Goal: Task Accomplishment & Management: Use online tool/utility

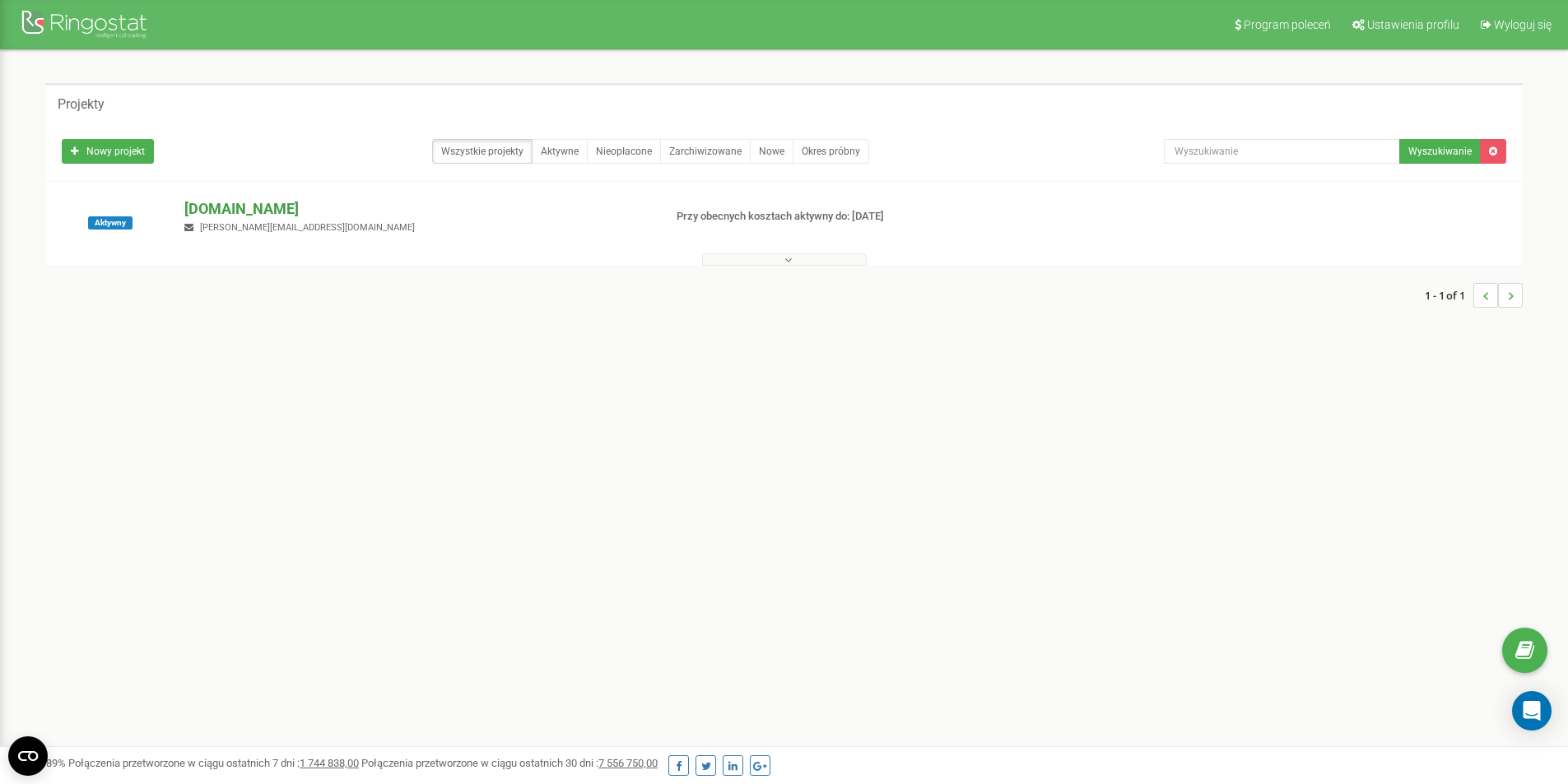
click at [299, 212] on p "[DOMAIN_NAME]" at bounding box center [417, 209] width 465 height 22
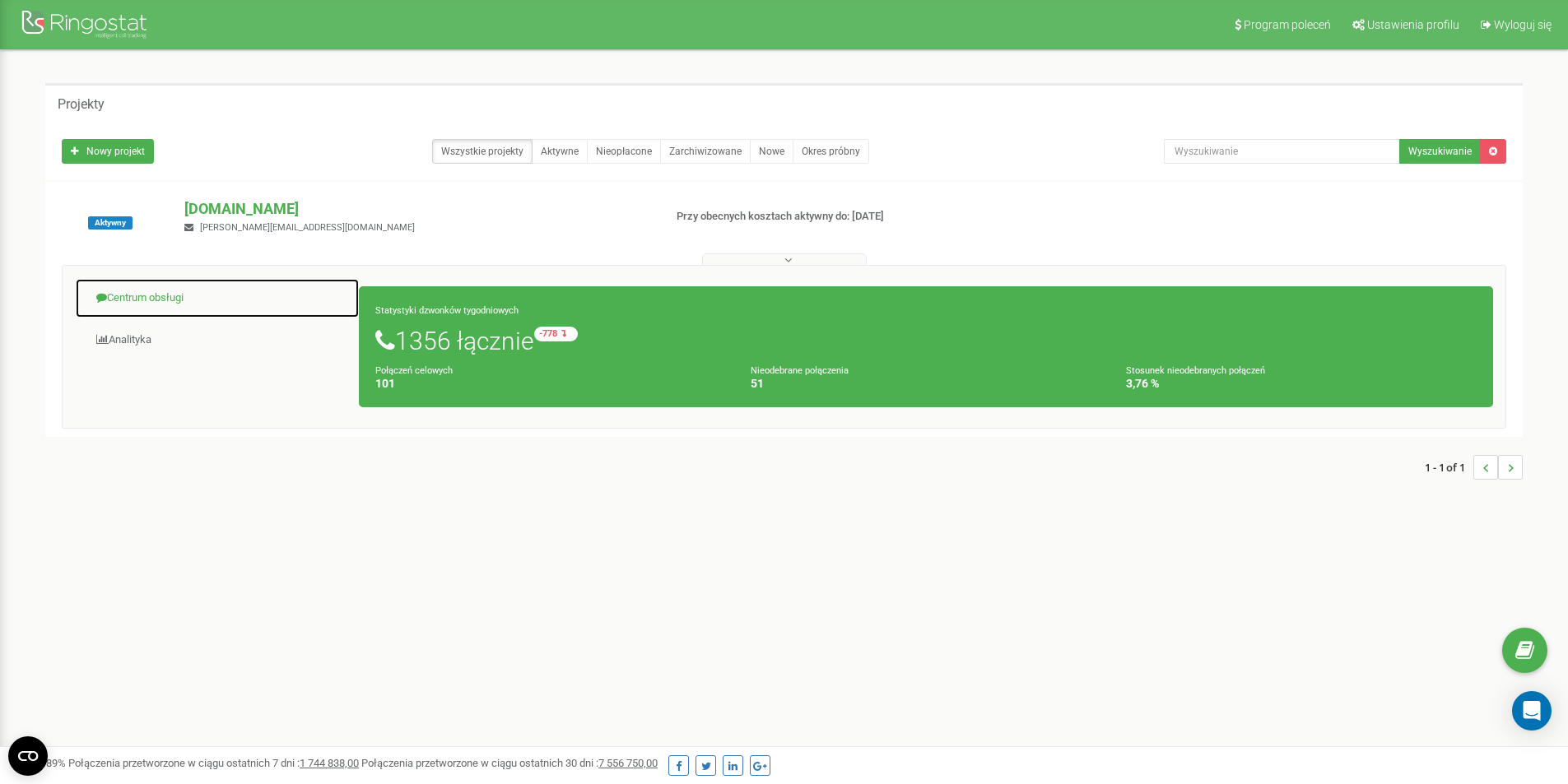
click at [186, 301] on link "Centrum obsługi" at bounding box center [217, 298] width 285 height 41
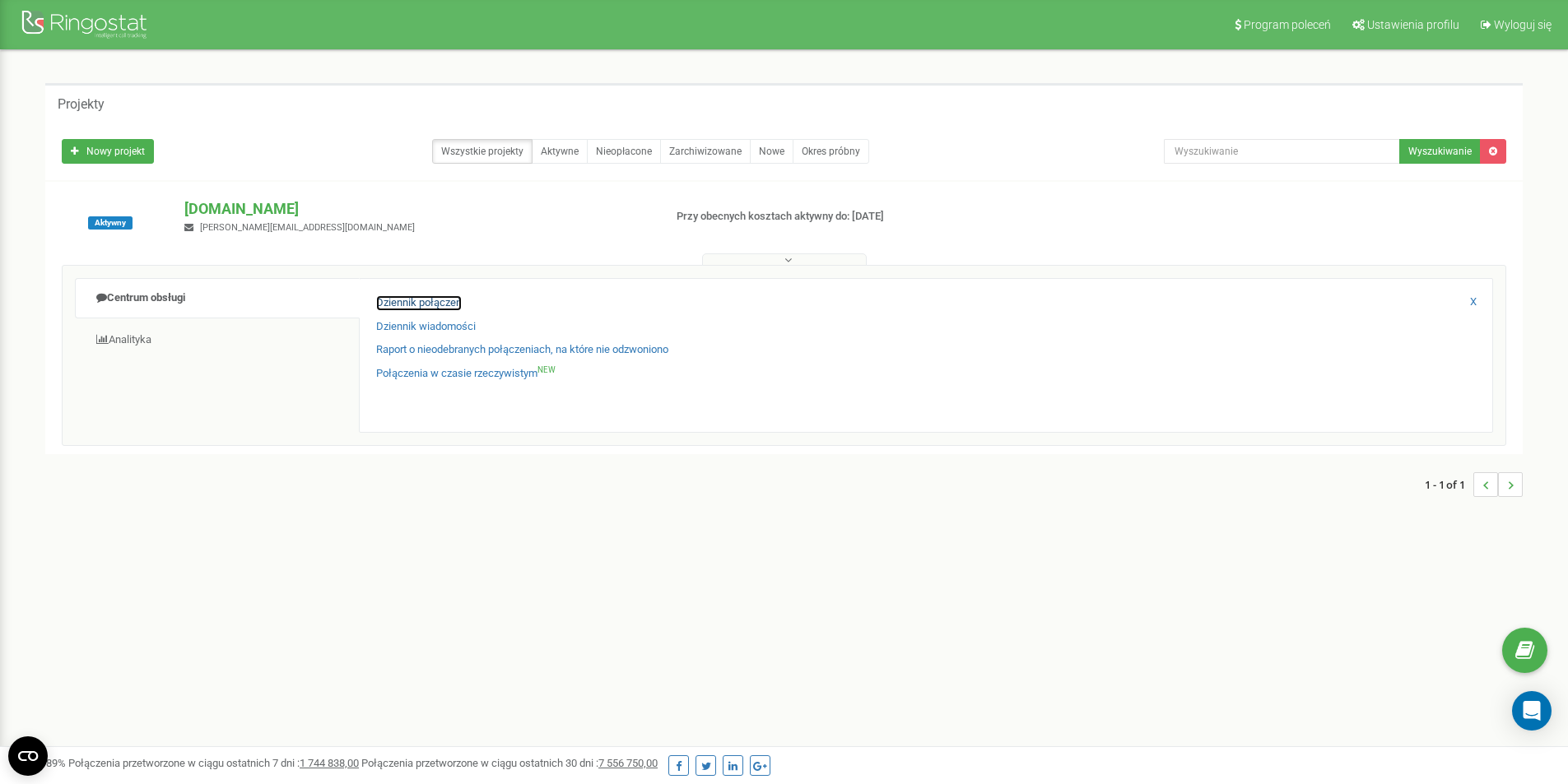
click at [441, 307] on link "Dziennik połączeń" at bounding box center [419, 303] width 85 height 16
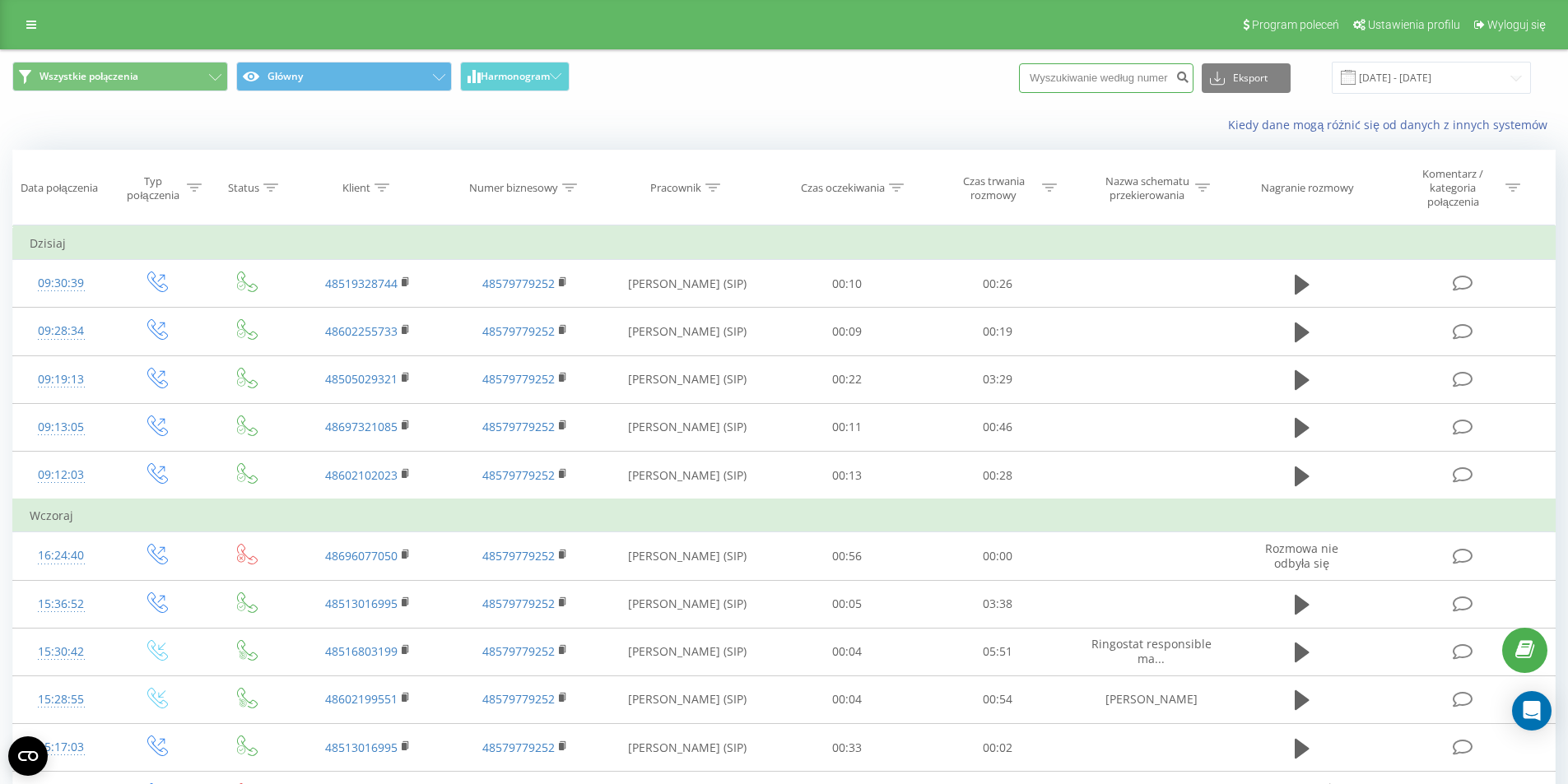
click at [1094, 73] on input at bounding box center [1106, 78] width 174 height 29
paste input "570819387"
type input "570819387"
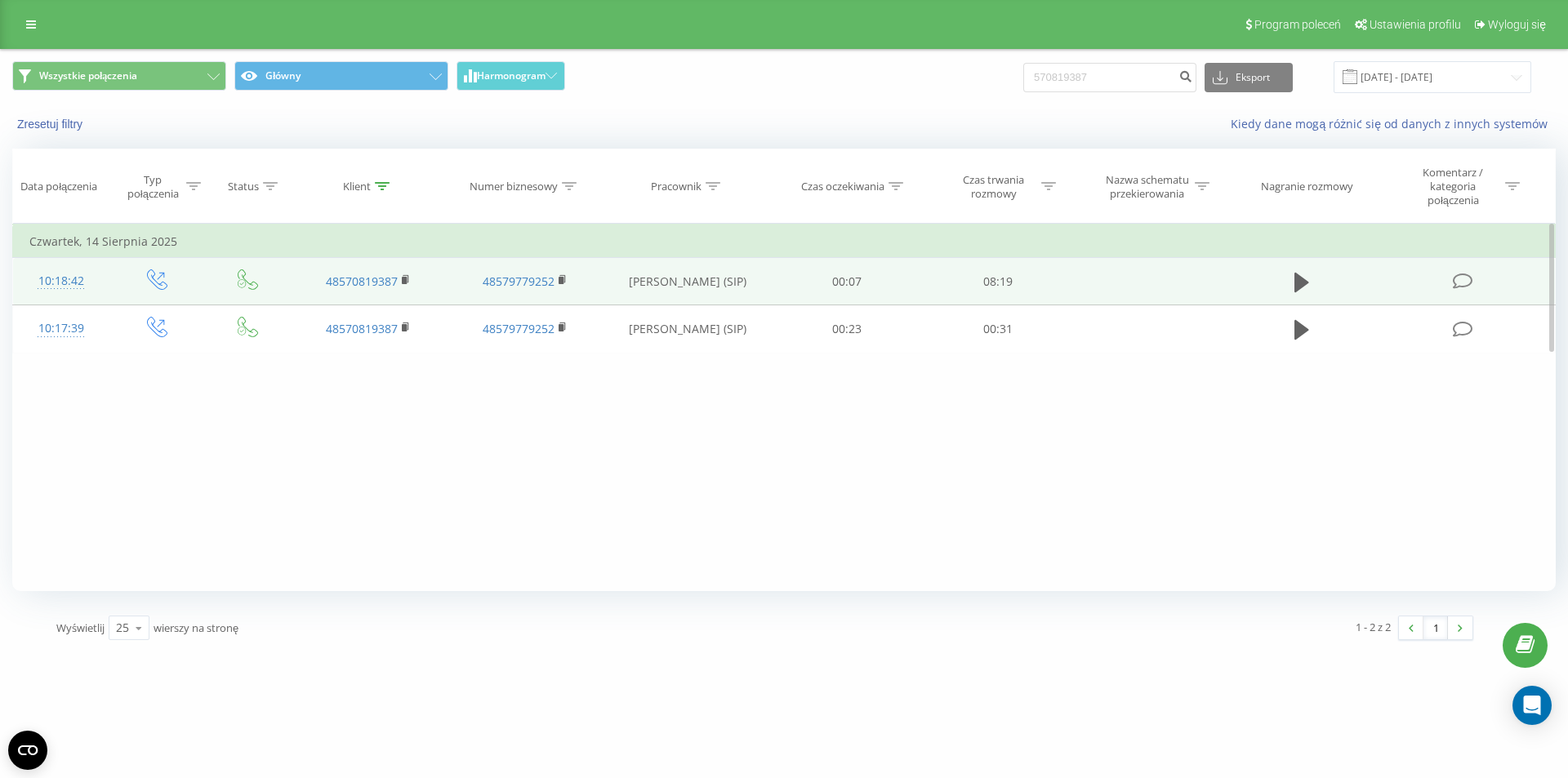
click at [1287, 279] on td at bounding box center [1302, 281] width 145 height 47
click at [1306, 279] on icon at bounding box center [1301, 282] width 15 height 23
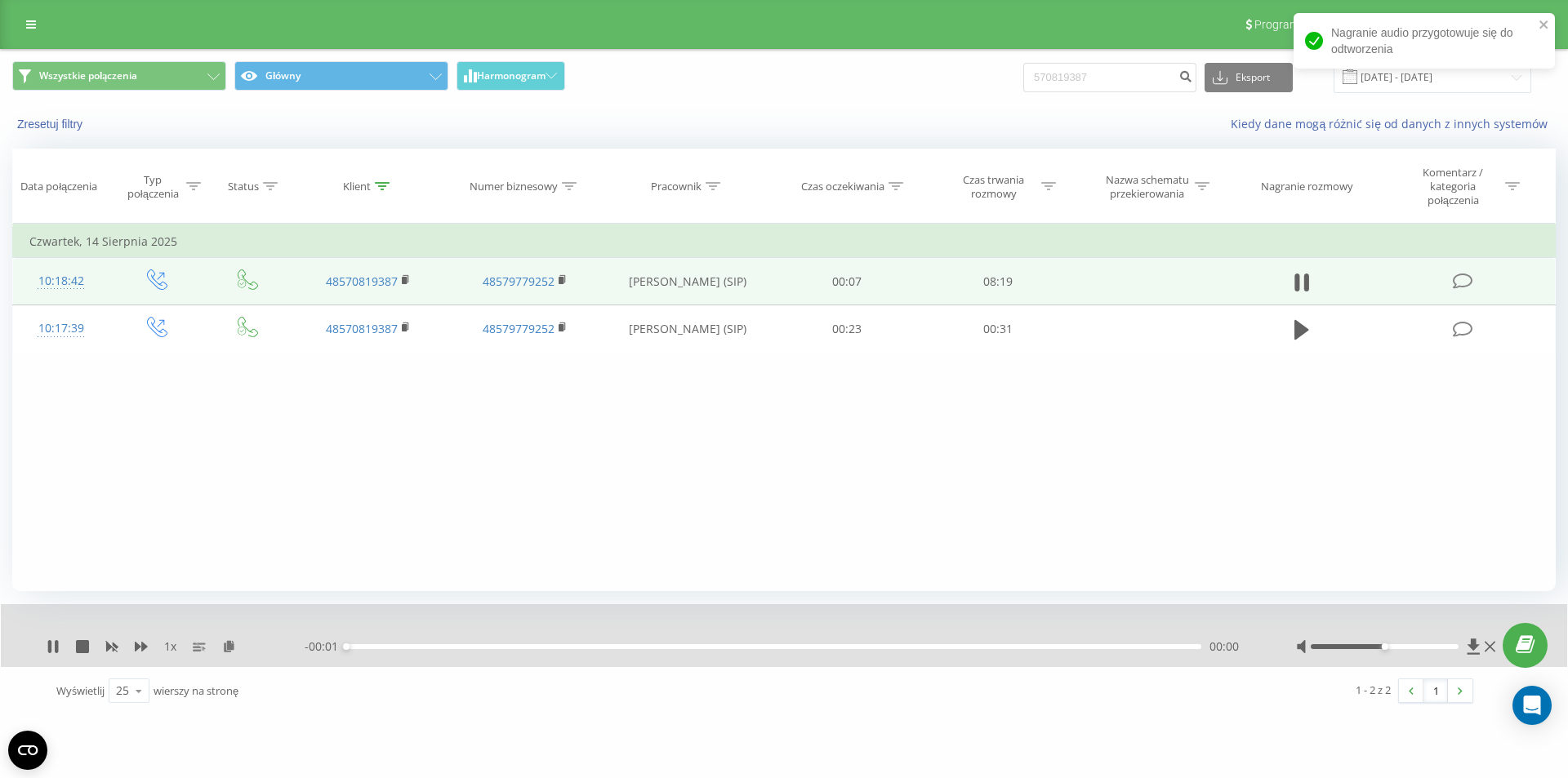
click at [1017, 644] on div "00:00" at bounding box center [774, 647] width 855 height 5
click at [1017, 644] on div "00:01" at bounding box center [774, 647] width 855 height 5
drag, startPoint x: 1104, startPoint y: 644, endPoint x: 1032, endPoint y: 645, distance: 72.0
click at [1032, 645] on div "00:00" at bounding box center [774, 647] width 855 height 5
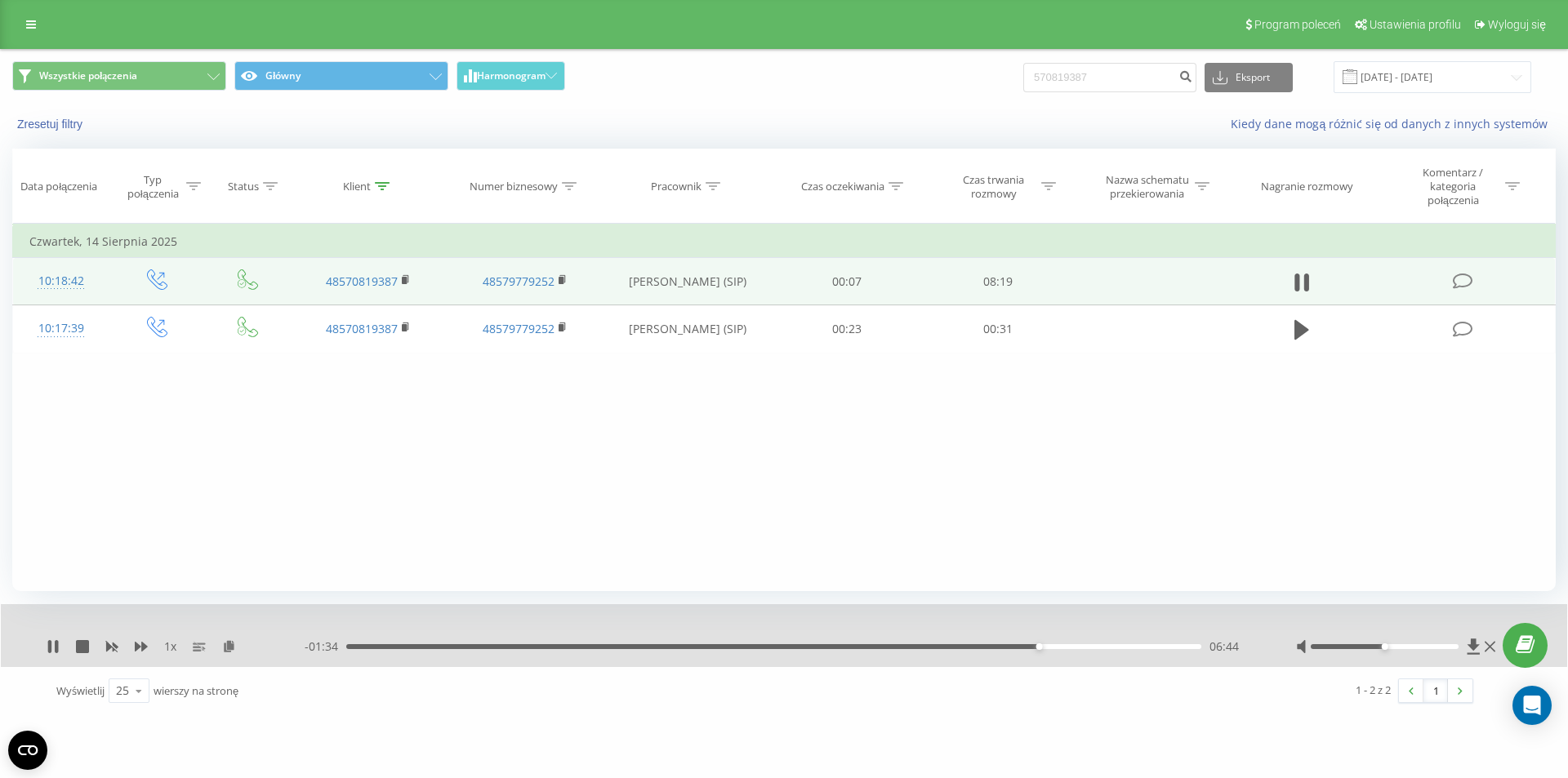
click at [1052, 646] on div "06:44" at bounding box center [774, 647] width 855 height 5
click at [1075, 646] on div "06:52" at bounding box center [774, 647] width 855 height 5
click at [1097, 647] on div "07:06" at bounding box center [774, 647] width 855 height 5
click at [50, 645] on icon at bounding box center [50, 646] width 3 height 13
click at [1131, 68] on input "570819387" at bounding box center [1109, 77] width 173 height 29
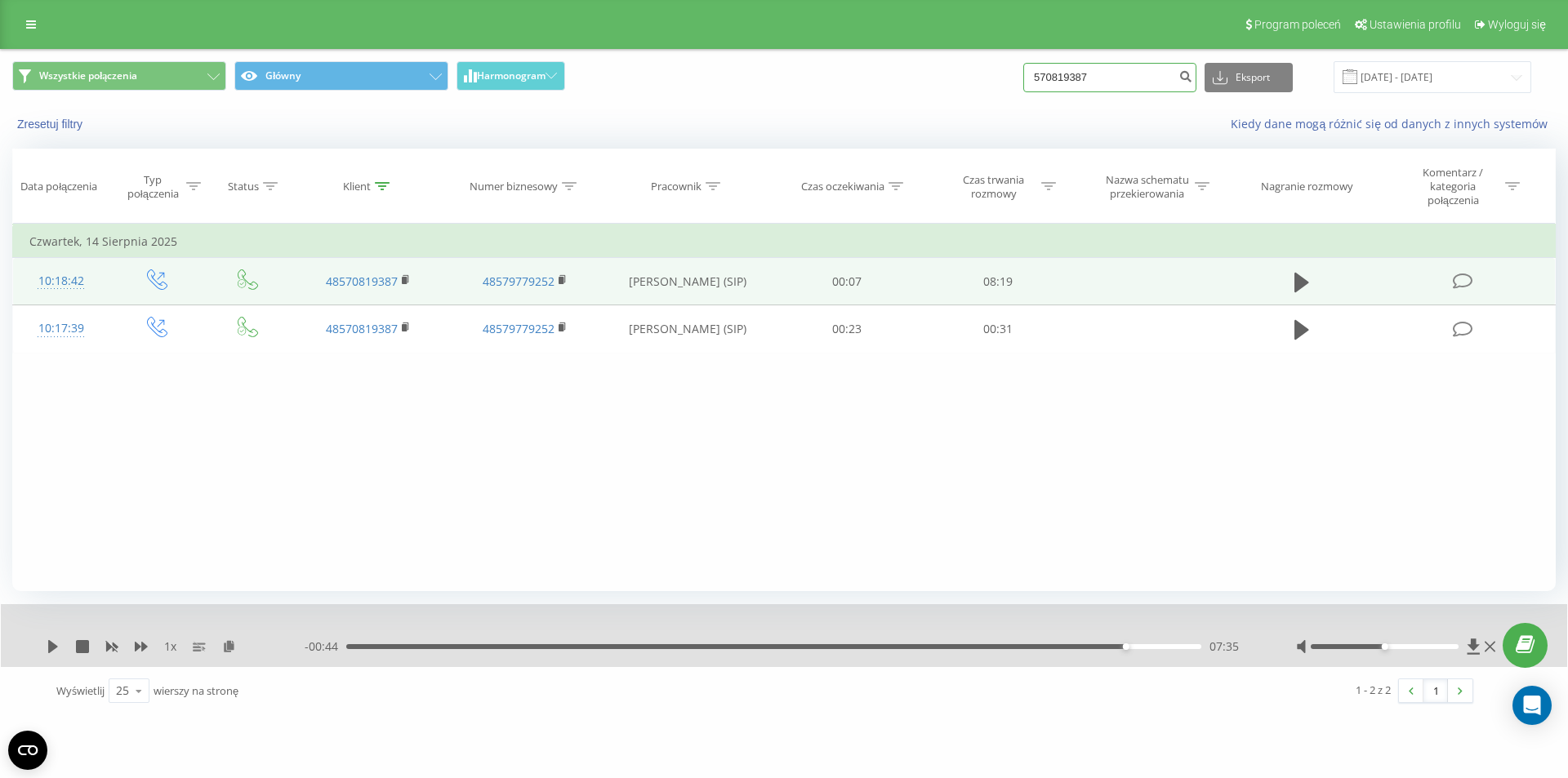
click at [1131, 68] on input "570819387" at bounding box center [1109, 77] width 173 height 29
paste input "+48508282618"
click at [1068, 74] on input "+48508282618" at bounding box center [1109, 77] width 173 height 29
type input "508282618"
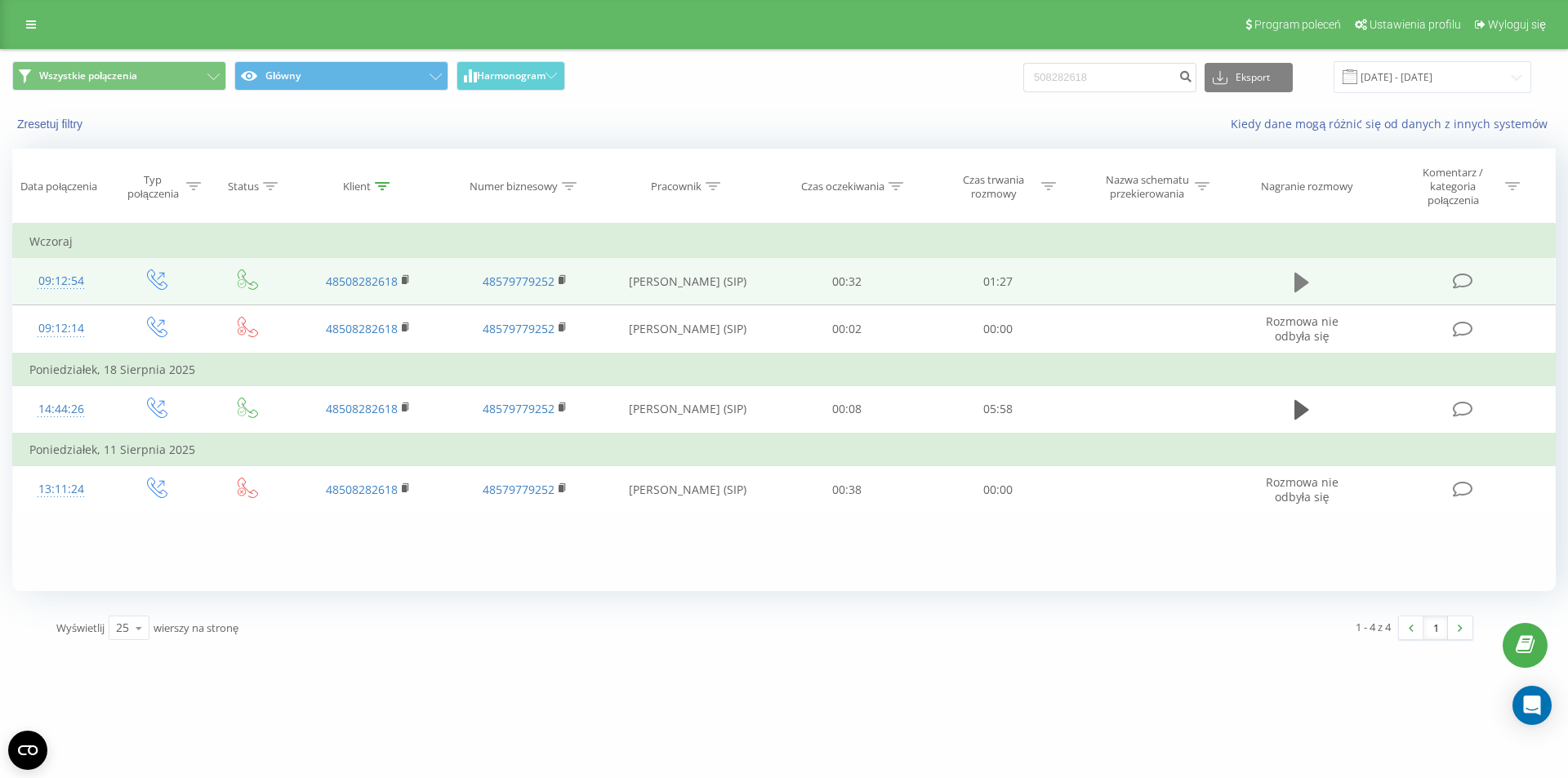
click at [1301, 279] on icon at bounding box center [1301, 282] width 15 height 20
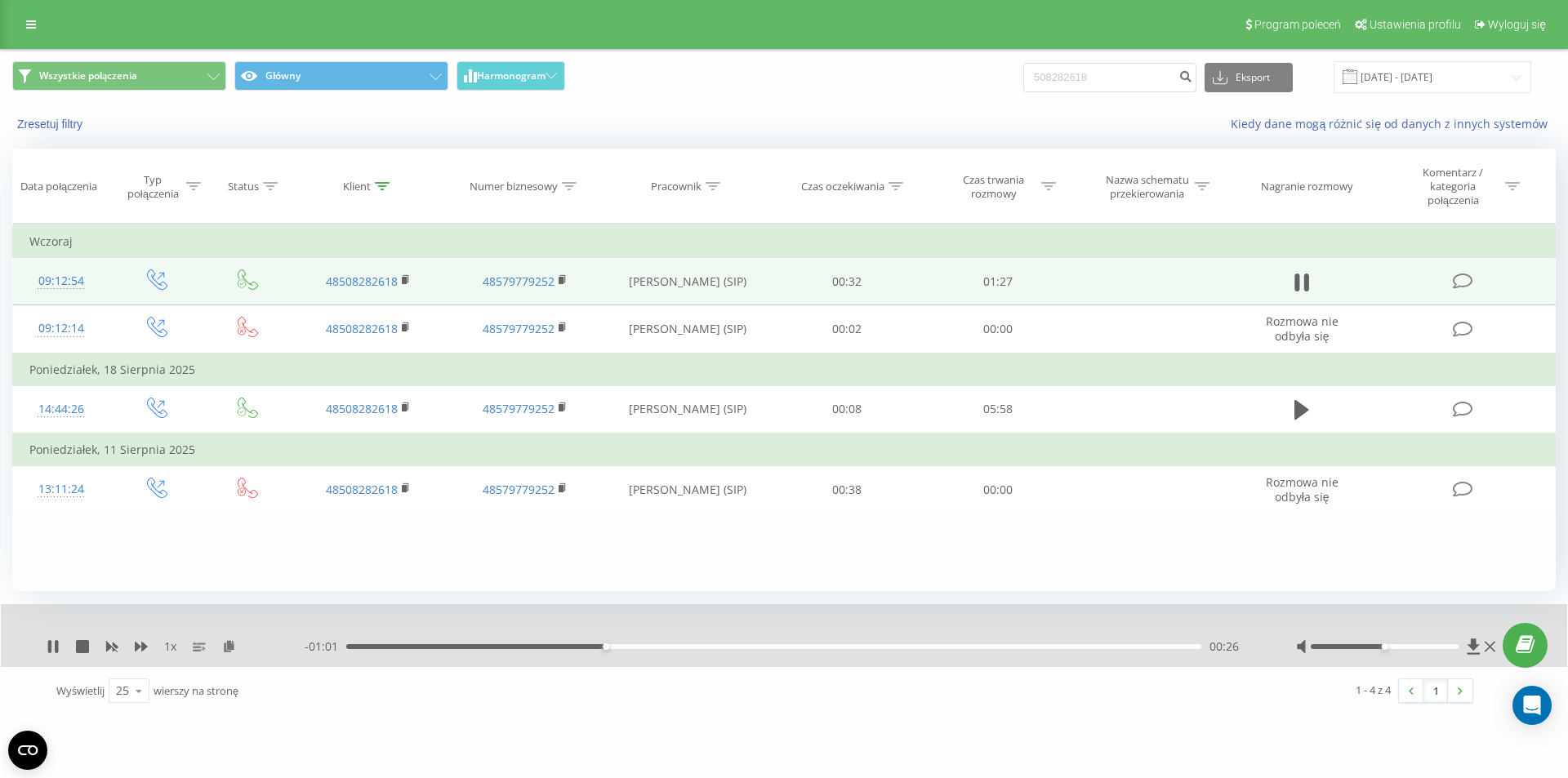
click at [1301, 279] on icon at bounding box center [1301, 282] width 15 height 23
